Goal: Information Seeking & Learning: Learn about a topic

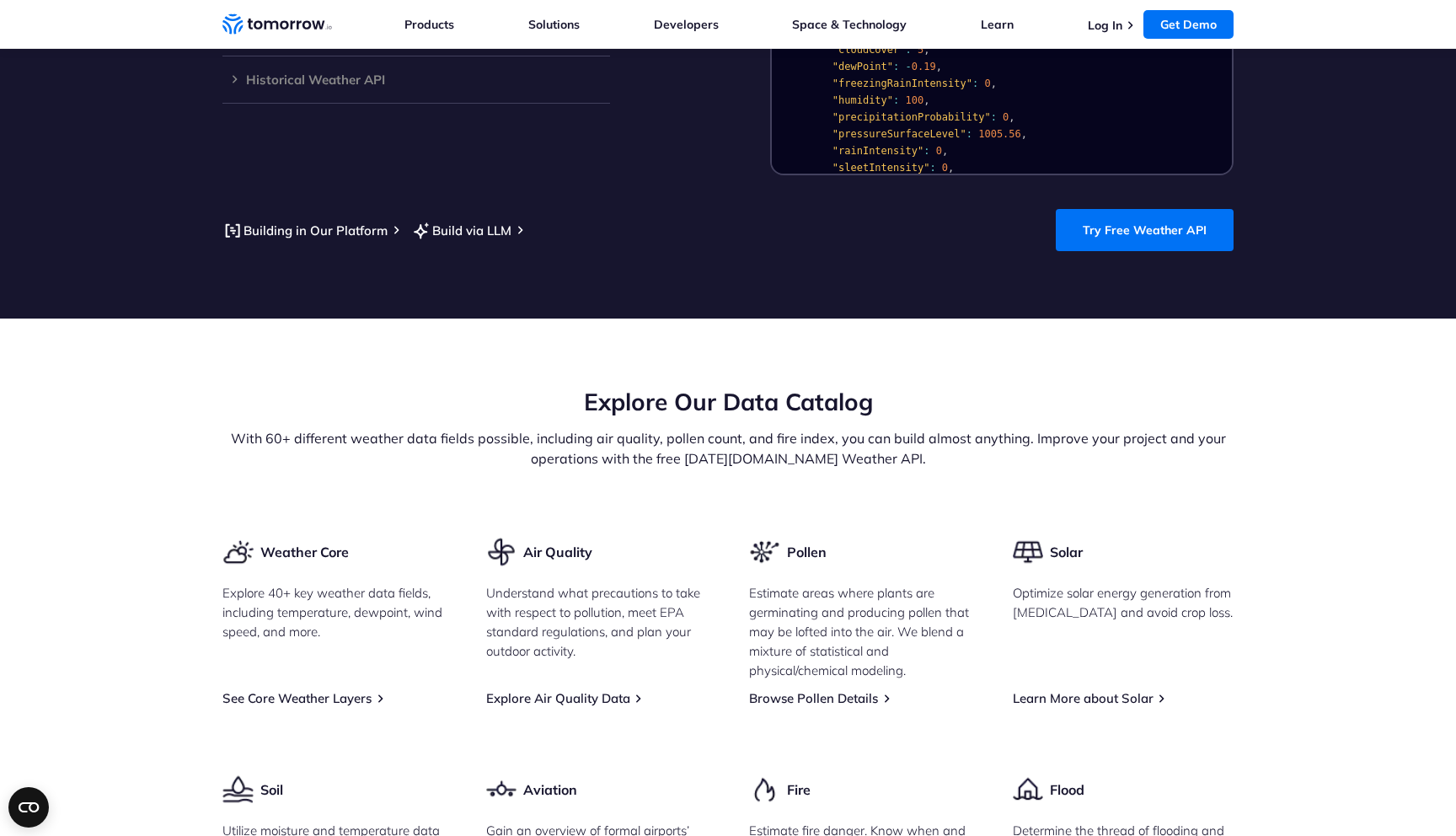
scroll to position [1733, 0]
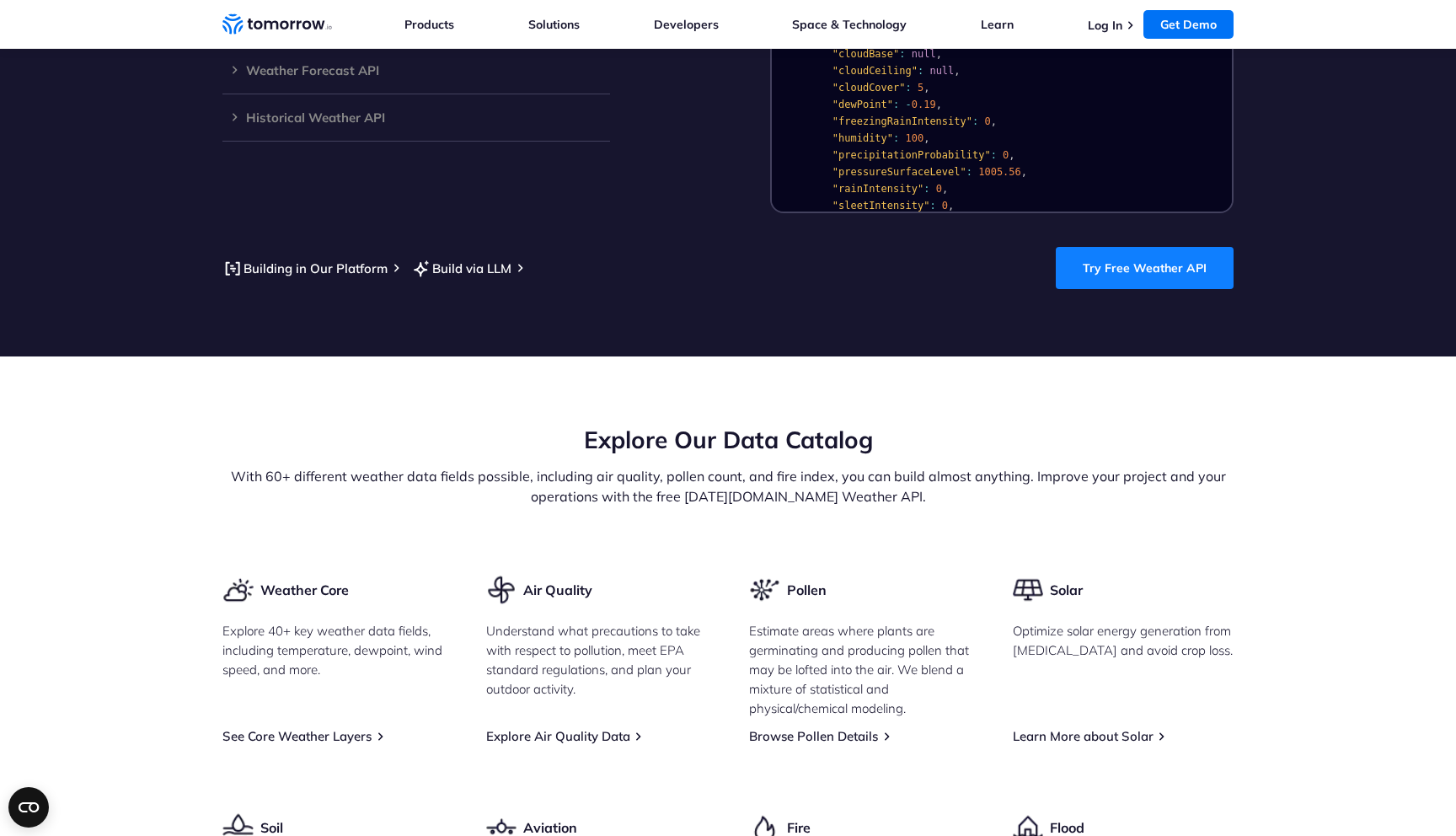
click at [1086, 259] on link "Try Free Weather API" at bounding box center [1145, 268] width 178 height 43
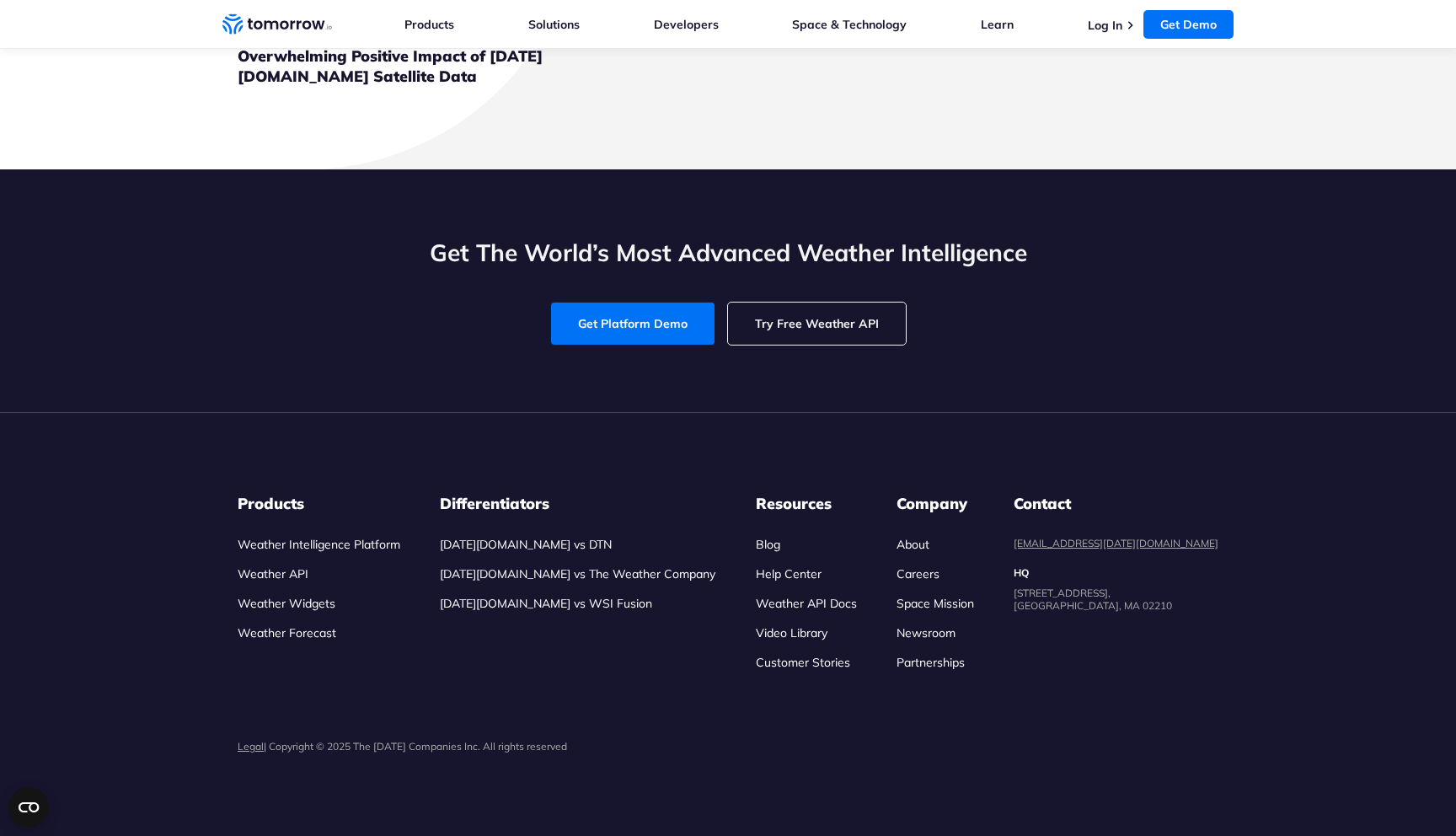
scroll to position [6270, 0]
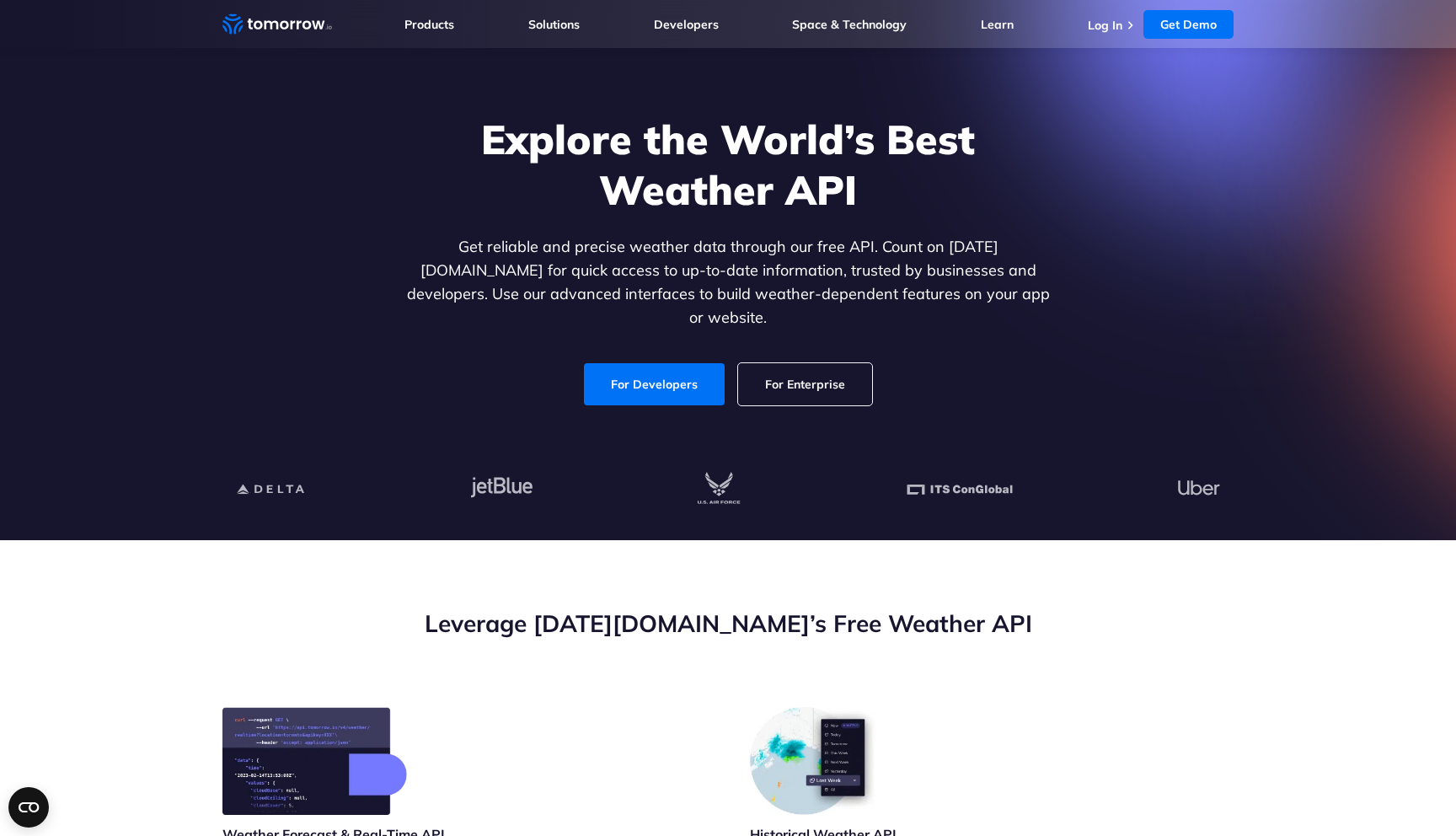
scroll to position [0, 0]
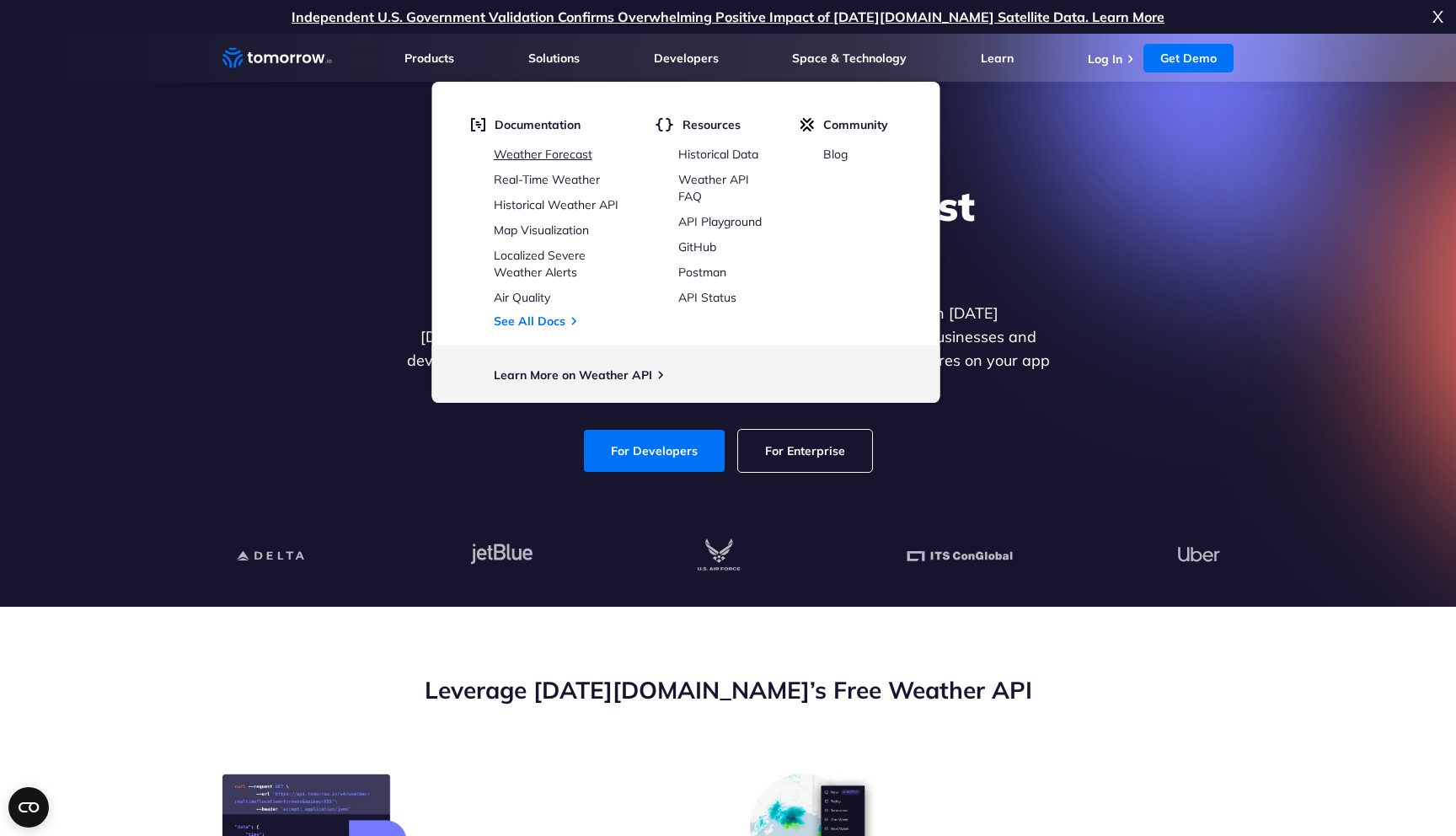
click at [579, 150] on link "Weather Forecast" at bounding box center [543, 154] width 99 height 15
